Goal: Task Accomplishment & Management: Manage account settings

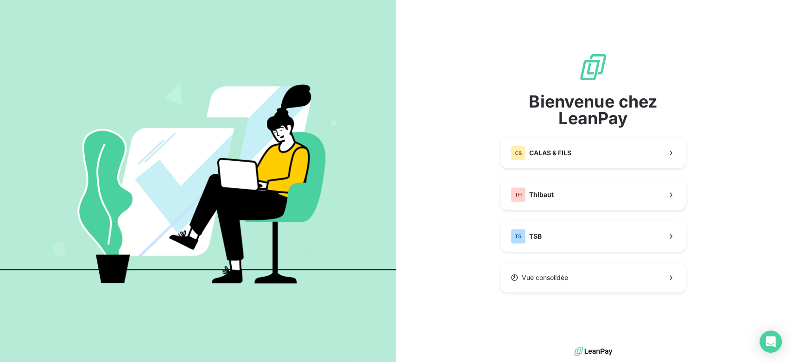
click at [564, 177] on div "Bienvenue chez LeanPay C& CALAS & FILS TH [PERSON_NAME] consolidée" at bounding box center [593, 172] width 185 height 240
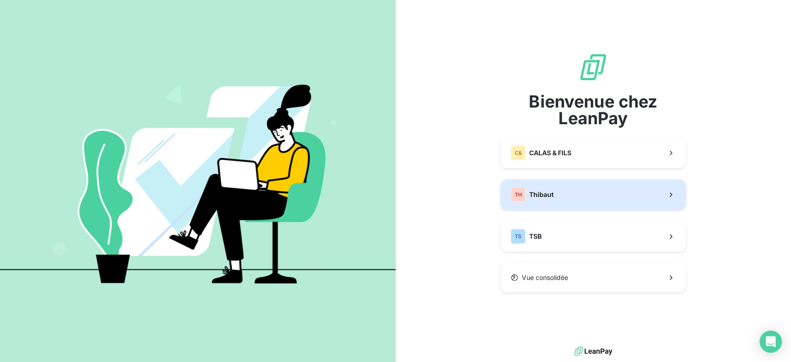
click at [561, 191] on button "TH Thibaut" at bounding box center [593, 194] width 185 height 31
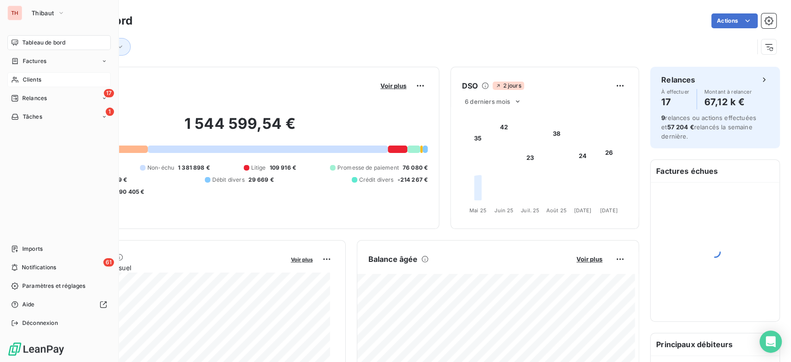
click at [38, 84] on div "Clients" at bounding box center [58, 79] width 103 height 15
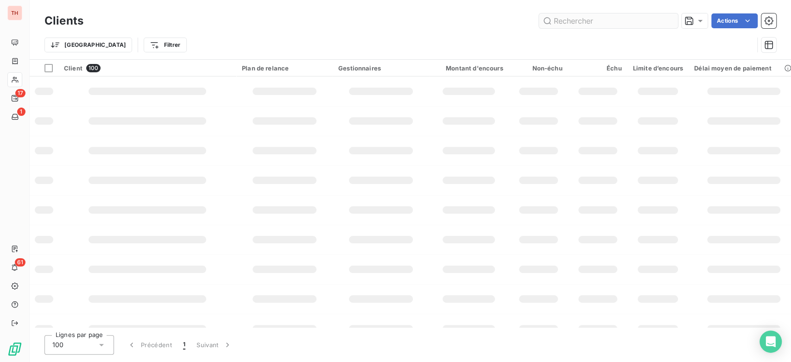
click at [597, 26] on input "text" at bounding box center [608, 20] width 139 height 15
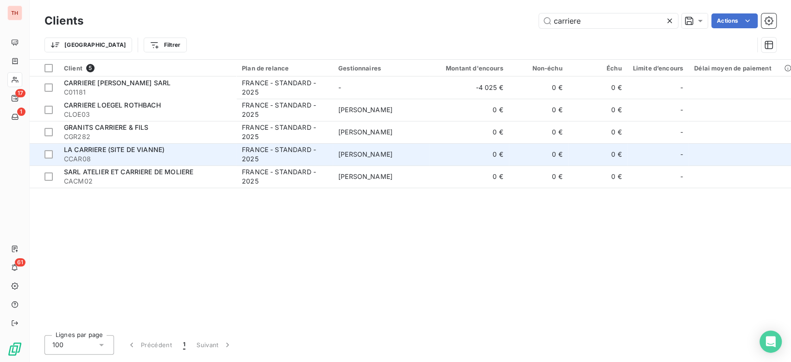
type input "carriere"
click at [179, 146] on div "LA CARRIERE (SITE DE VIANNE)" at bounding box center [147, 149] width 167 height 9
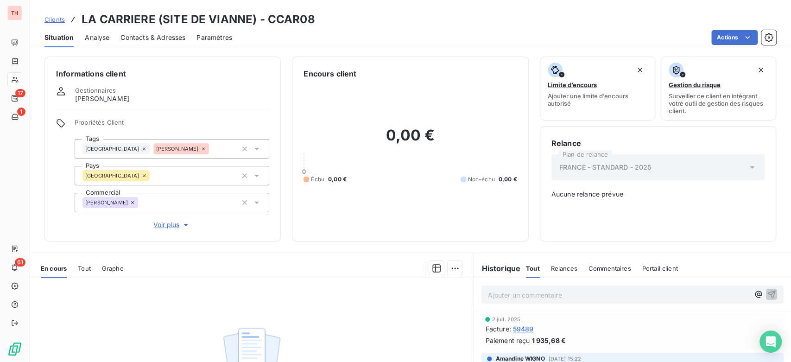
click at [170, 222] on span "Voir plus" at bounding box center [171, 224] width 37 height 9
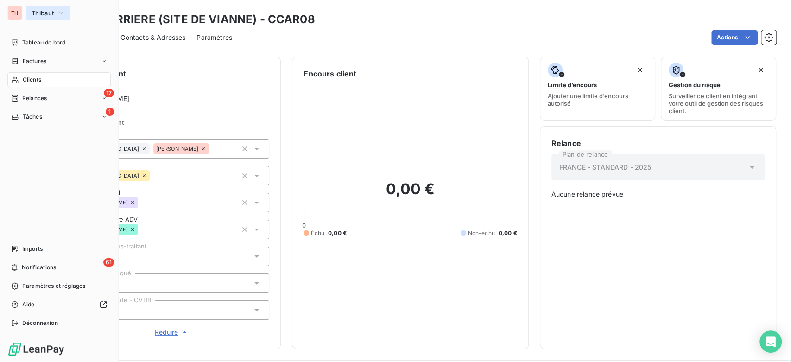
click at [56, 10] on button "Thibaut" at bounding box center [48, 13] width 45 height 15
click at [59, 14] on icon "button" at bounding box center [60, 12] width 7 height 9
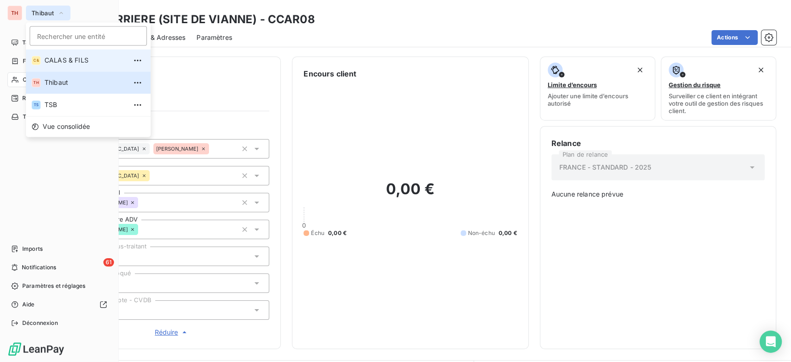
click at [74, 59] on span "CALAS & FILS" at bounding box center [86, 60] width 82 height 9
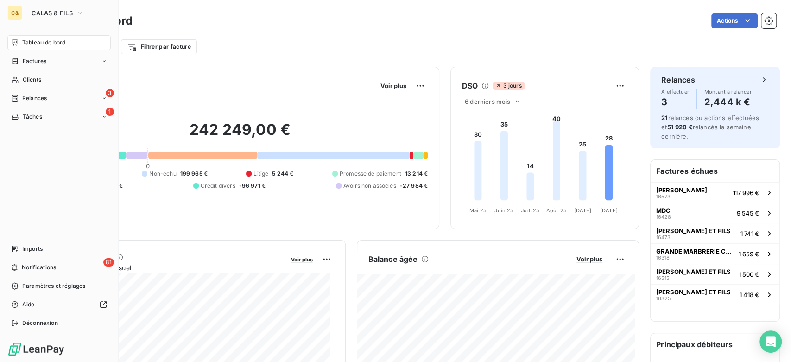
click at [4, 81] on div "C& CALAS & FILS Tableau de bord Factures Clients 3 Relances 1 Tâches Imports 81…" at bounding box center [59, 181] width 119 height 362
click at [20, 80] on div "Clients" at bounding box center [58, 79] width 103 height 15
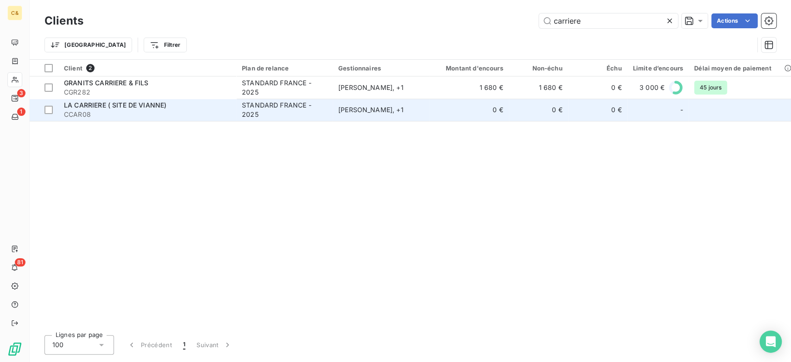
click at [117, 111] on span "CCAR08" at bounding box center [147, 114] width 167 height 9
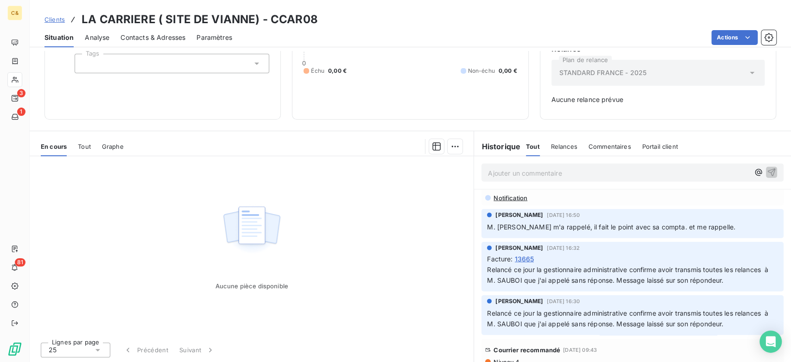
scroll to position [1545, 0]
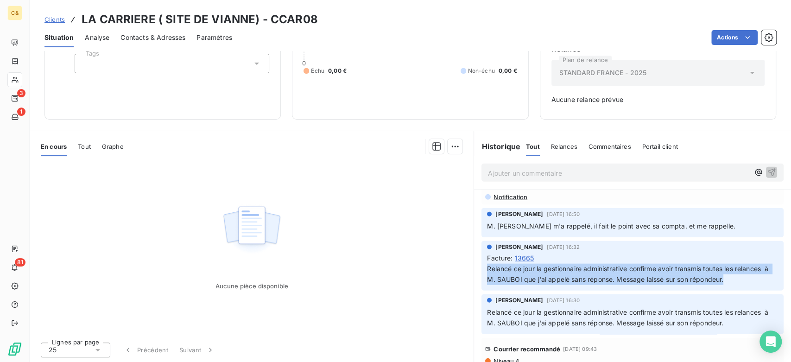
drag, startPoint x: 723, startPoint y: 255, endPoint x: 671, endPoint y: 239, distance: 54.7
click at [671, 253] on span "Facture : 13665 Relancé ce jour la gestionnaire administrative confirme avoir t…" at bounding box center [632, 269] width 291 height 32
click at [671, 253] on div "Facture : 13665" at bounding box center [632, 258] width 291 height 10
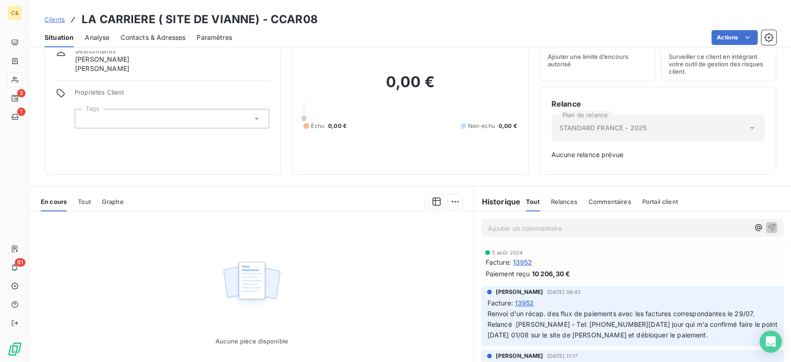
scroll to position [0, 0]
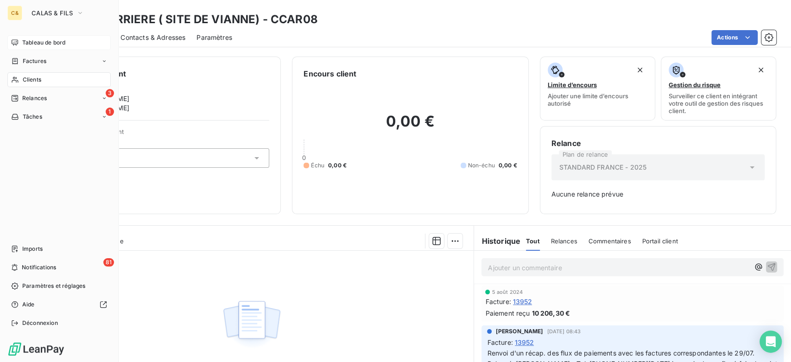
click at [28, 39] on span "Tableau de bord" at bounding box center [43, 42] width 43 height 8
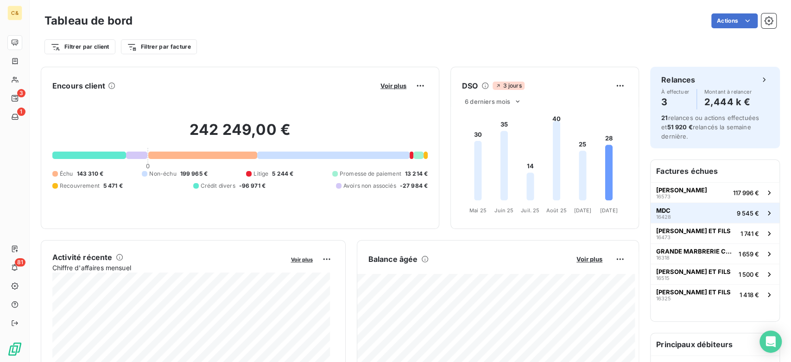
click at [714, 205] on button "MDC 16428 9 545 €" at bounding box center [715, 213] width 129 height 20
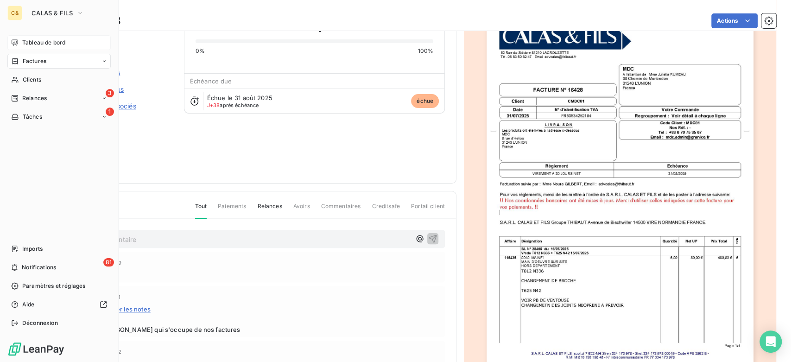
click at [21, 43] on div "Tableau de bord" at bounding box center [58, 42] width 103 height 15
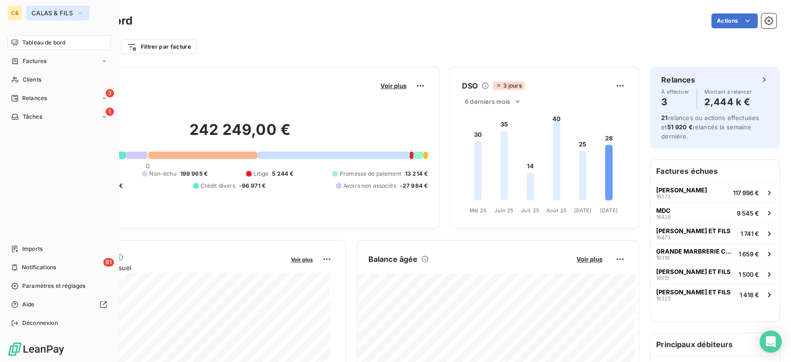
click at [49, 18] on button "CALAS & FILS" at bounding box center [58, 13] width 64 height 15
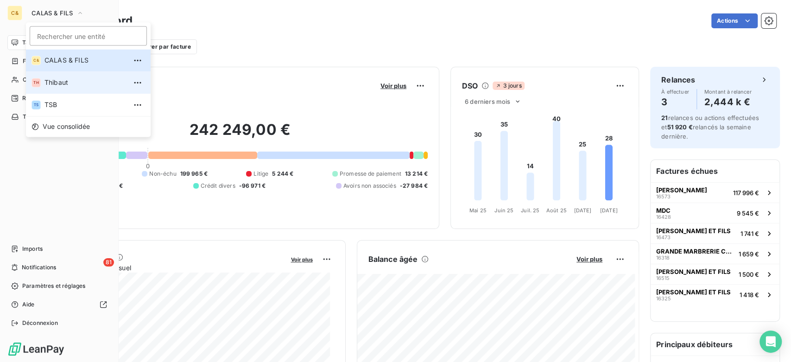
click at [58, 86] on span "Thibaut" at bounding box center [86, 82] width 82 height 9
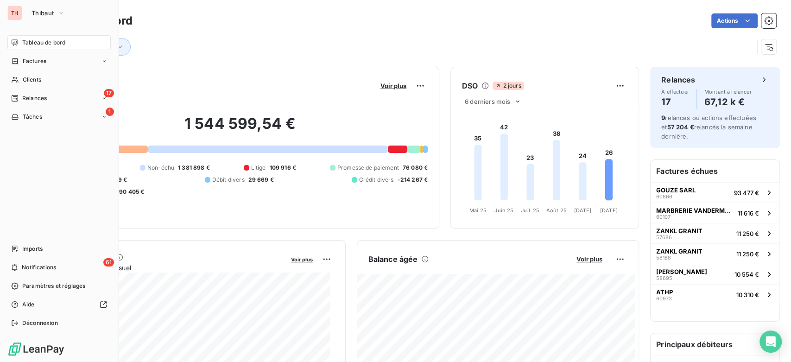
click at [344, 58] on div "Tableau de bord Actions Tags" at bounding box center [411, 30] width 762 height 61
click at [391, 83] on span "Voir plus" at bounding box center [394, 85] width 26 height 7
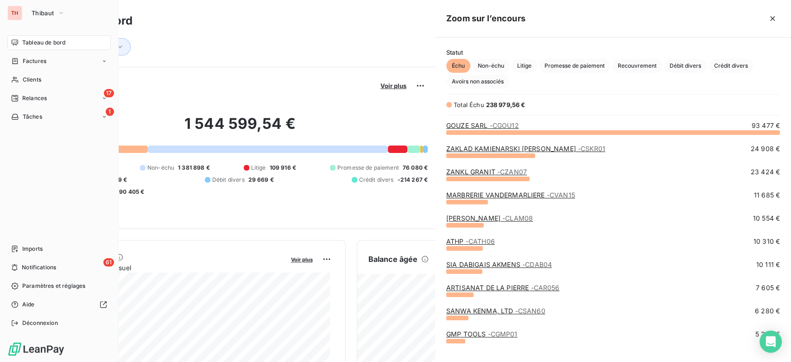
scroll to position [222, 348]
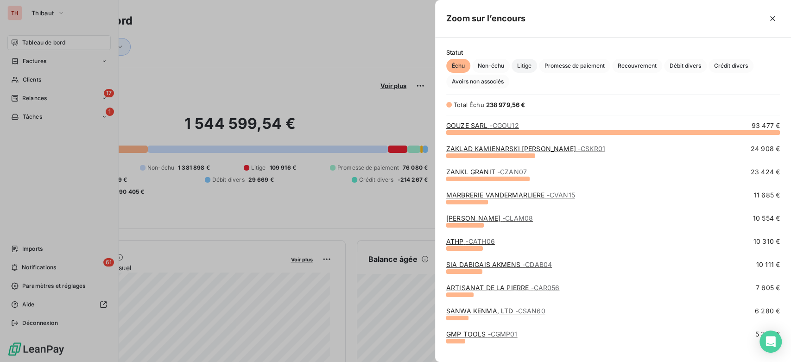
click at [519, 66] on span "Litige" at bounding box center [524, 66] width 25 height 14
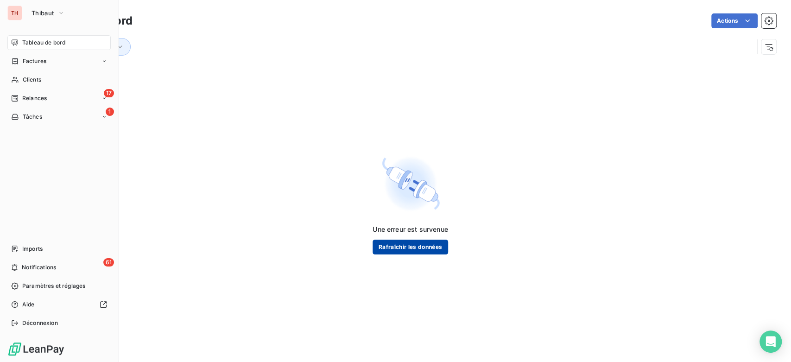
click at [413, 244] on button "Rafraîchir les données" at bounding box center [410, 247] width 75 height 15
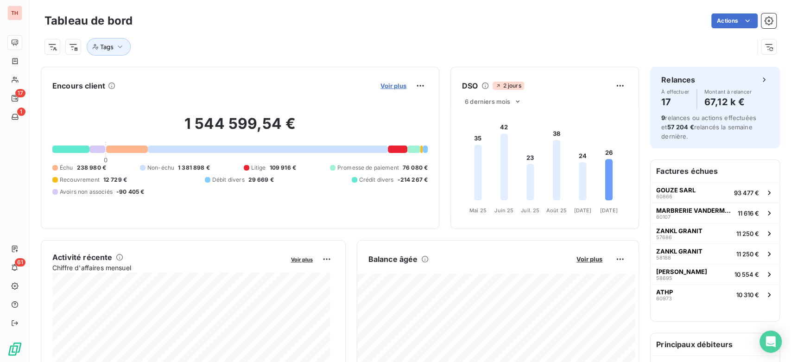
click at [392, 84] on span "Voir plus" at bounding box center [394, 85] width 26 height 7
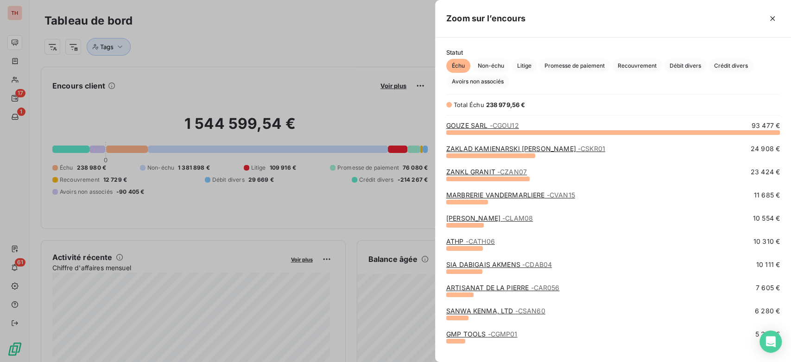
click at [521, 58] on div "Statut Échu Non-échu Litige Promesse de paiement Recouvrement Débit divers Créd…" at bounding box center [613, 69] width 356 height 40
click at [521, 63] on span "Litige" at bounding box center [524, 66] width 25 height 14
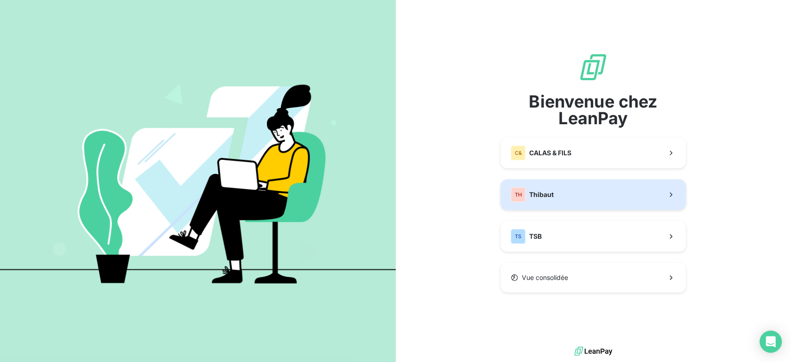
click at [518, 191] on div "TH" at bounding box center [518, 194] width 15 height 15
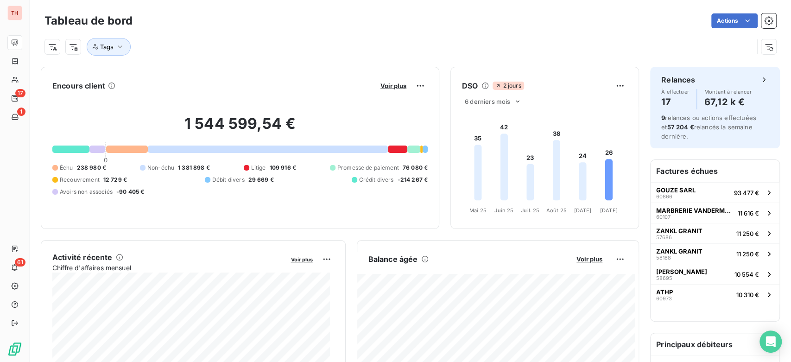
click at [378, 83] on button "Voir plus" at bounding box center [394, 86] width 32 height 8
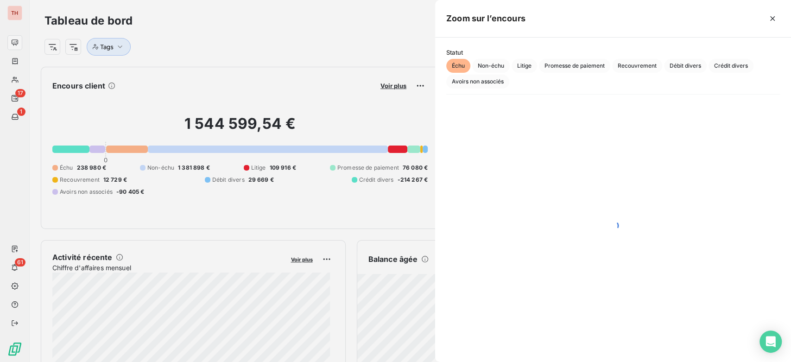
click at [379, 83] on div at bounding box center [395, 181] width 791 height 362
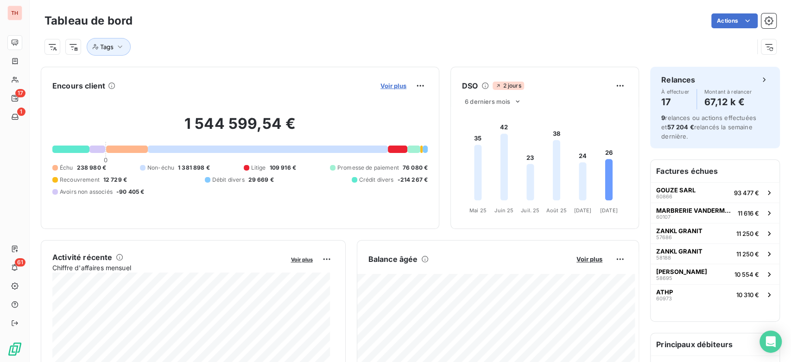
click at [396, 84] on span "Voir plus" at bounding box center [394, 85] width 26 height 7
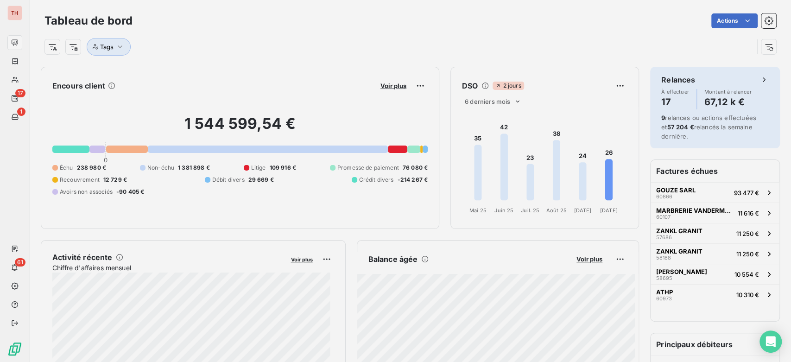
scroll to position [8, 8]
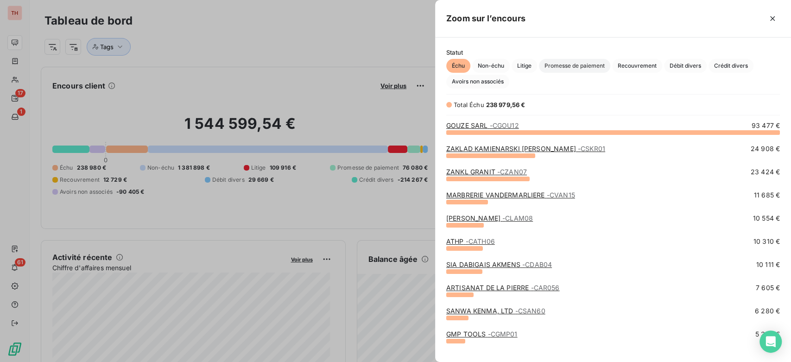
click at [601, 64] on span "Promesse de paiement" at bounding box center [574, 66] width 71 height 14
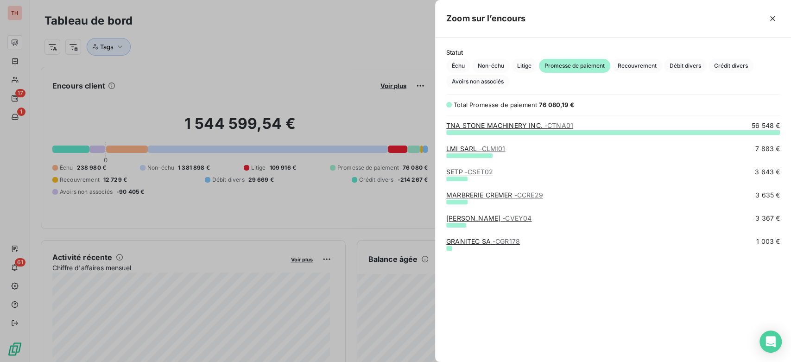
scroll to position [222, 348]
click at [523, 126] on link "TNA STONE MACHINERY INC. - CTNA01" at bounding box center [509, 125] width 127 height 8
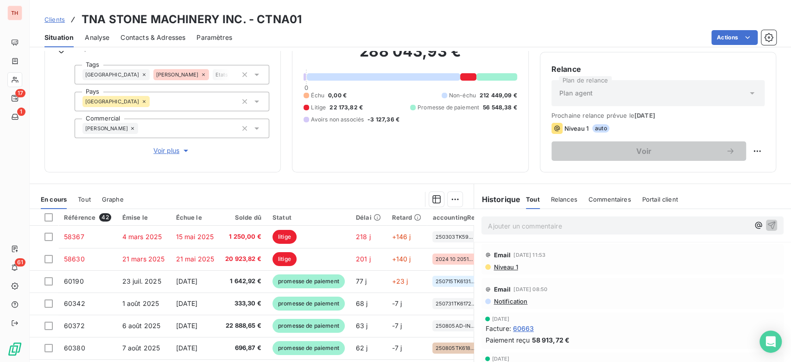
scroll to position [103, 0]
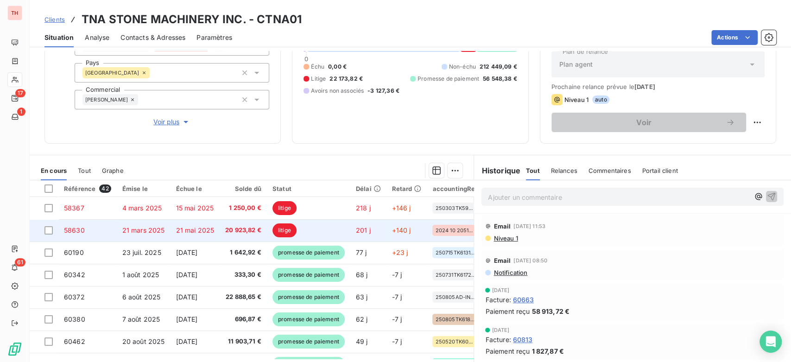
click at [159, 234] on td "21 mars 2025" at bounding box center [144, 230] width 54 height 22
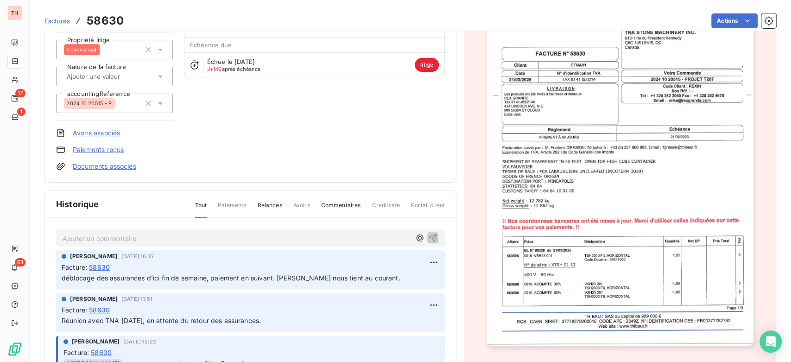
scroll to position [103, 0]
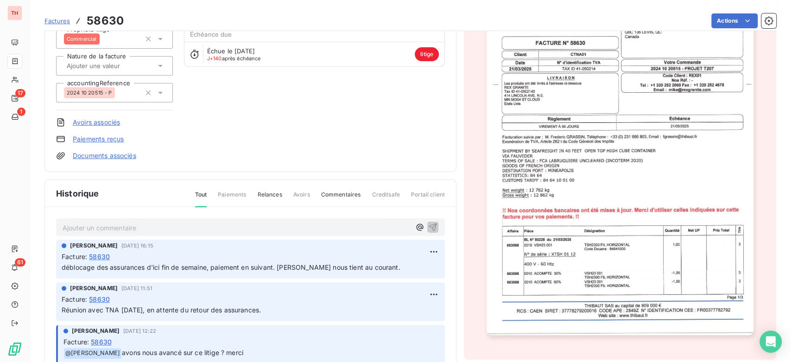
click at [292, 225] on p "Ajouter un commentaire ﻿" at bounding box center [237, 228] width 348 height 12
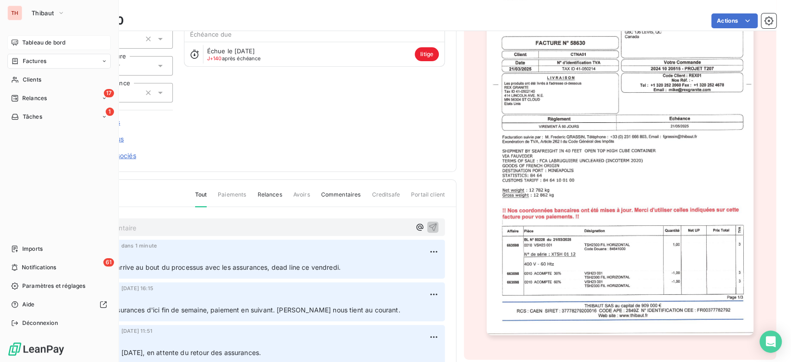
click at [10, 44] on div "Tableau de bord" at bounding box center [58, 42] width 103 height 15
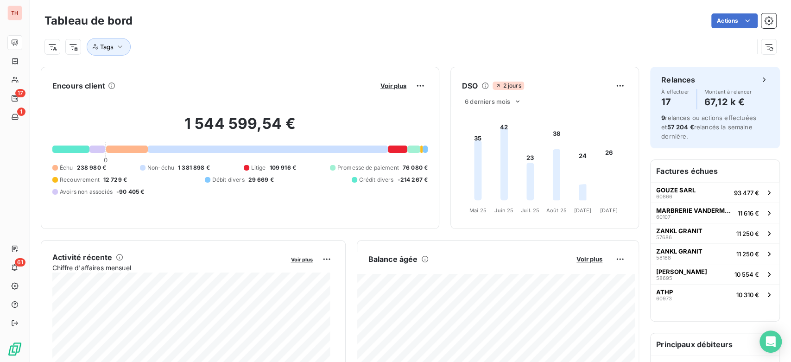
click at [393, 90] on div "Voir plus" at bounding box center [403, 85] width 50 height 15
click at [393, 84] on span "Voir plus" at bounding box center [394, 85] width 26 height 7
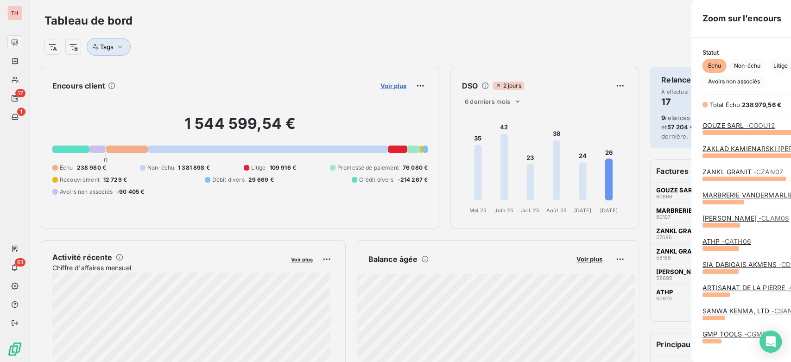
scroll to position [354, 348]
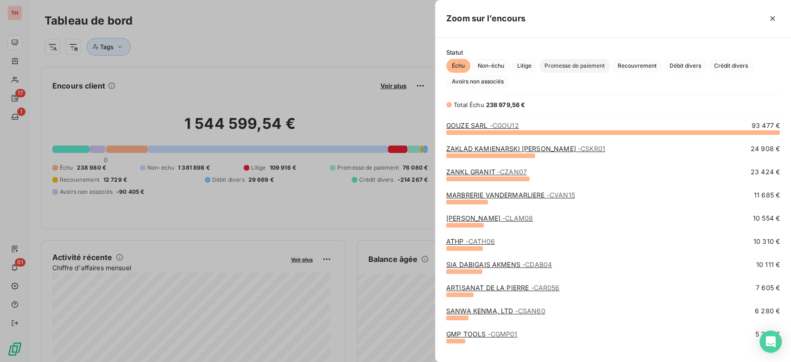
click at [584, 66] on span "Promesse de paiement" at bounding box center [574, 66] width 71 height 14
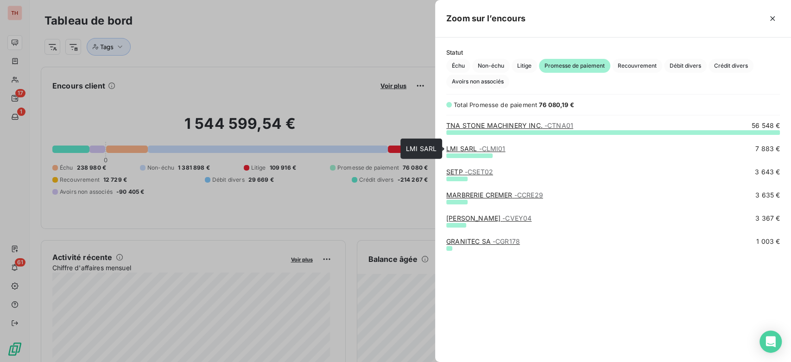
click at [483, 150] on span "- CLMI01" at bounding box center [492, 149] width 26 height 8
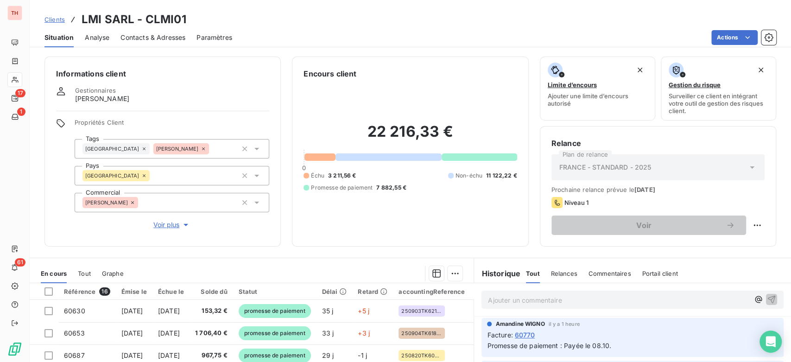
click at [63, 19] on span "Clients" at bounding box center [55, 19] width 20 height 7
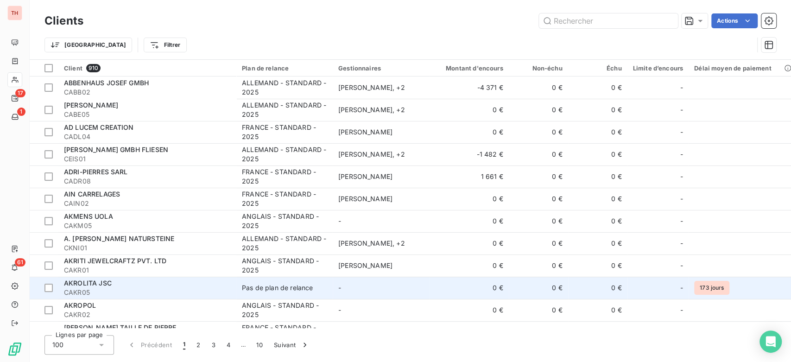
click at [173, 280] on div "AKROLITA JSC" at bounding box center [147, 283] width 167 height 9
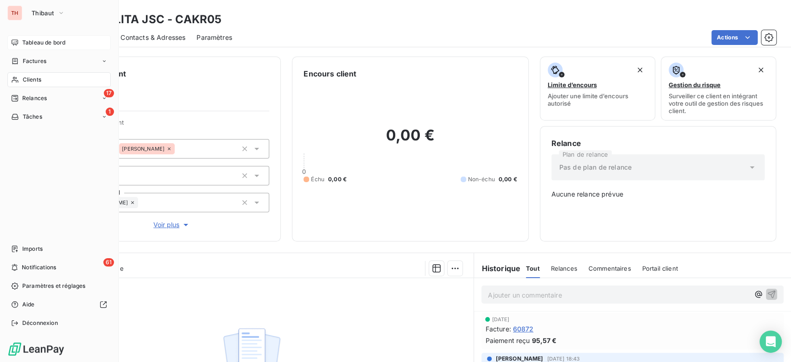
click at [13, 46] on icon at bounding box center [14, 42] width 7 height 7
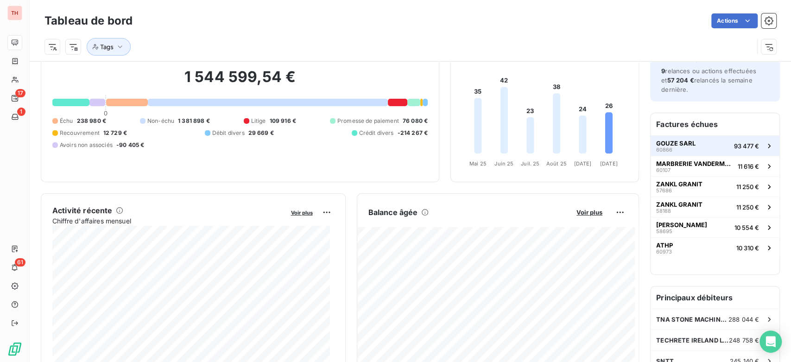
scroll to position [155, 0]
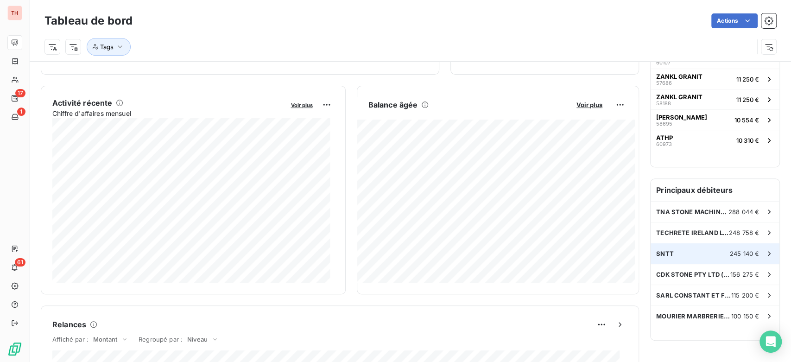
click at [679, 247] on div "SNTT 245 140 €" at bounding box center [715, 253] width 129 height 20
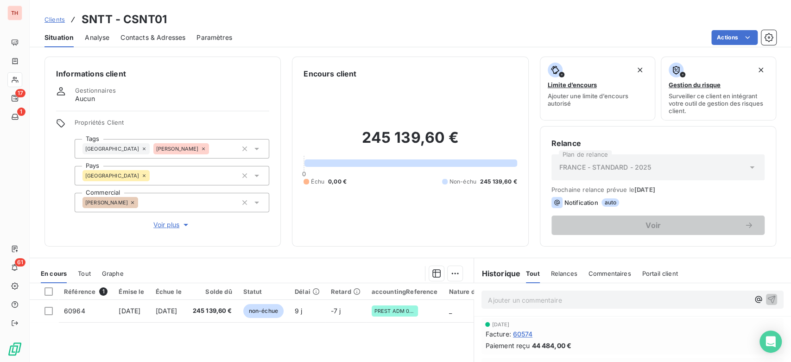
scroll to position [51, 0]
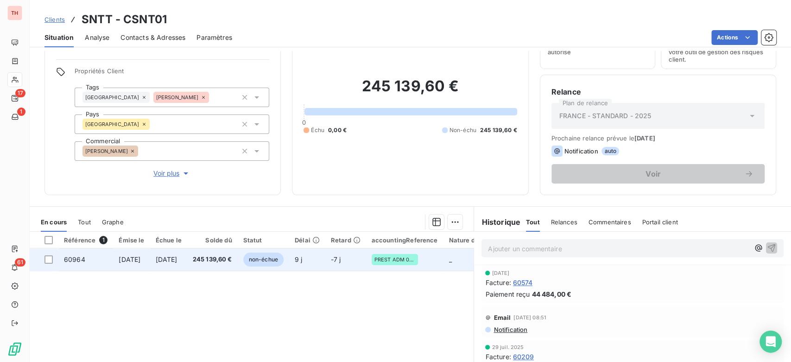
click at [407, 254] on div "PREST ADM 09 2025" at bounding box center [395, 259] width 46 height 11
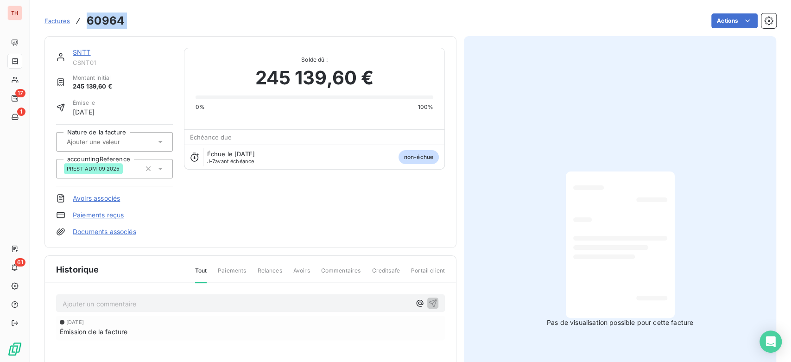
drag, startPoint x: 137, startPoint y: 17, endPoint x: 88, endPoint y: 16, distance: 49.1
click at [88, 16] on div "Factures 60964 Actions" at bounding box center [411, 20] width 732 height 19
copy section "60964 Actions"
click at [82, 54] on link "SNTT" at bounding box center [82, 52] width 18 height 8
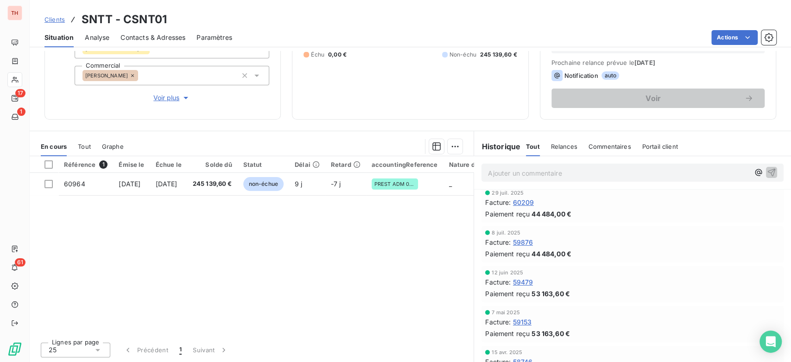
scroll to position [51, 0]
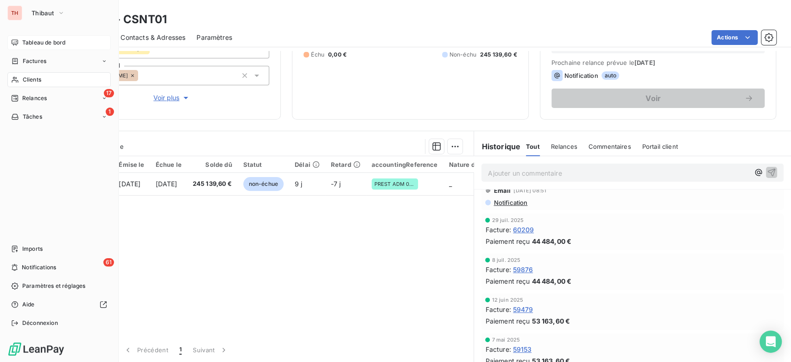
click at [31, 48] on div "Tableau de bord" at bounding box center [58, 42] width 103 height 15
